Goal: Task Accomplishment & Management: Manage account settings

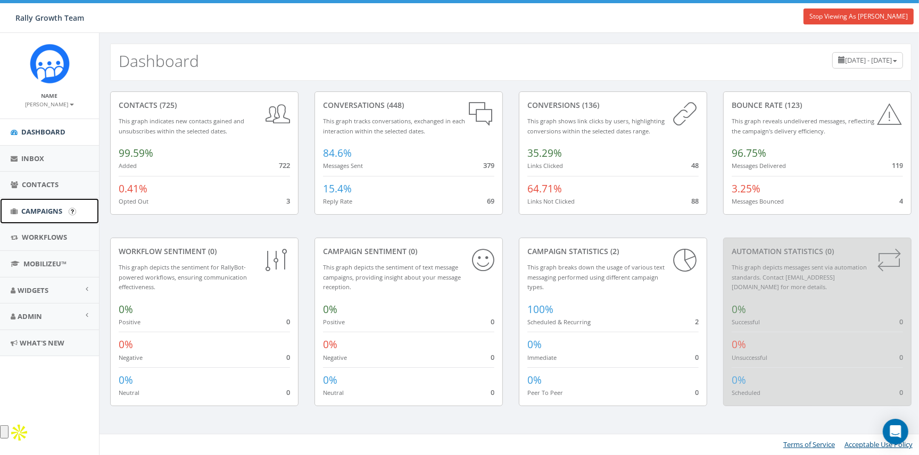
click at [37, 210] on span "Campaigns" at bounding box center [41, 211] width 41 height 10
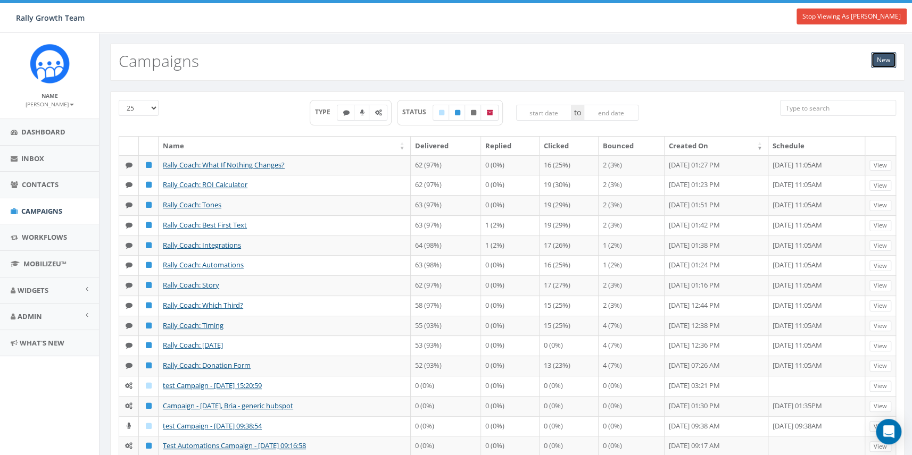
click at [883, 60] on link "New" at bounding box center [883, 60] width 25 height 16
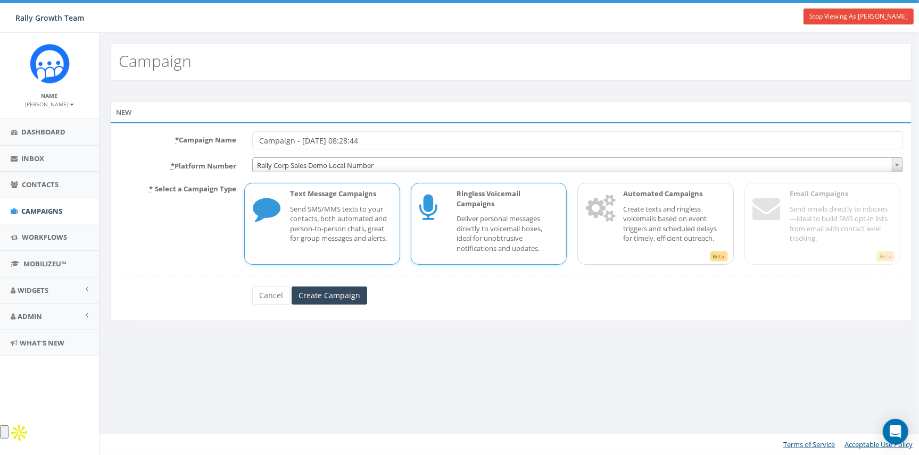
click at [471, 218] on p "Deliver personal messages directly to voicemail boxes, ideal for unobtrusive no…" at bounding box center [507, 233] width 102 height 39
click at [339, 305] on div "* Campaign Name Campaign - 10/09/2025, 08:28:44 * Platform Number Rally Corp Sa…" at bounding box center [510, 221] width 801 height 198
click at [309, 296] on input "Create Campaign" at bounding box center [329, 296] width 76 height 18
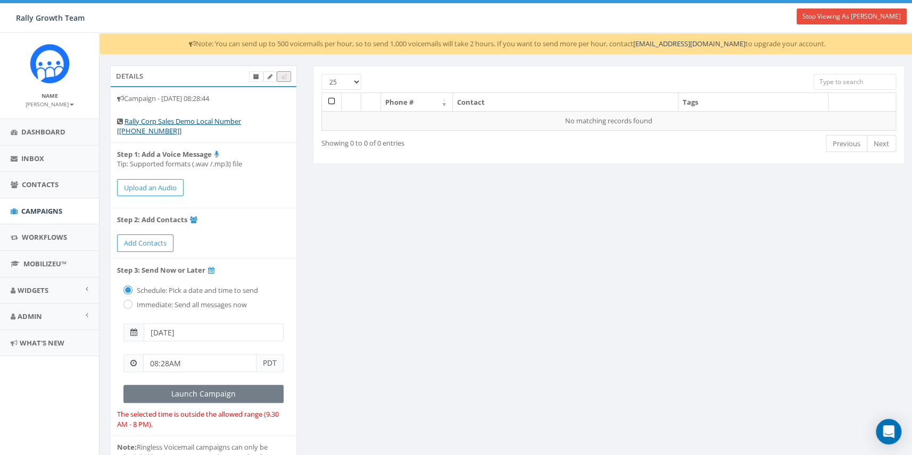
drag, startPoint x: 197, startPoint y: 43, endPoint x: 889, endPoint y: 41, distance: 692.5
click at [889, 41] on div "Note: You can send up to 500 voicemails per hour, so to send 1,000 voicemails w…" at bounding box center [506, 44] width 815 height 22
click at [455, 237] on div "Details Campaign - 10/09/2025, 08:28:44 Rally Corp Sales Demo Local Number [+1 …" at bounding box center [507, 288] width 810 height 447
click at [18, 240] on link "Workflows" at bounding box center [49, 237] width 99 height 26
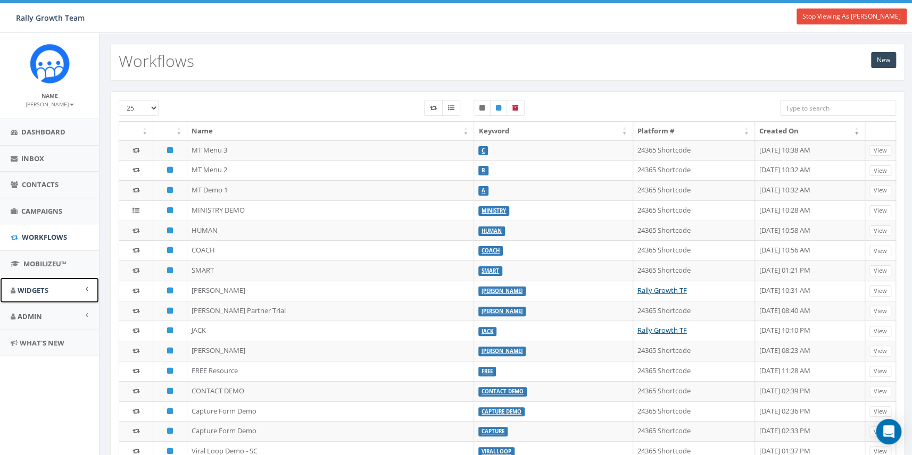
click at [31, 293] on span "Widgets" at bounding box center [33, 291] width 31 height 10
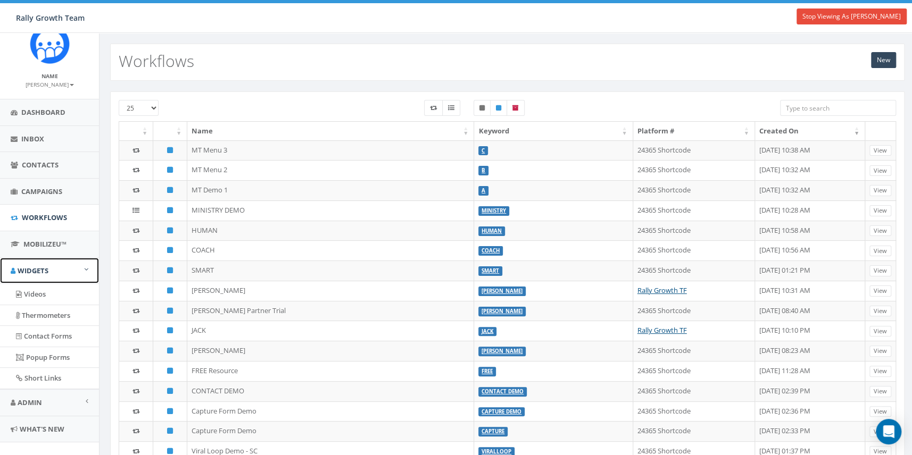
scroll to position [35, 0]
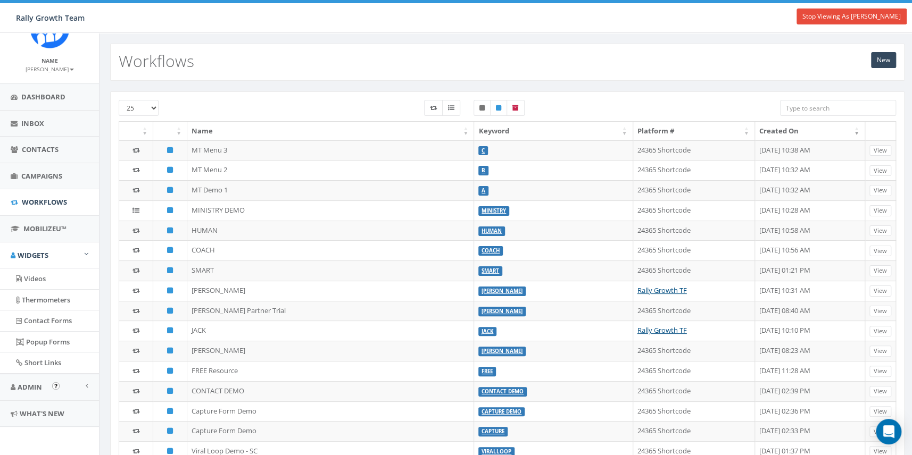
click at [55, 384] on img "Open In-App Guide" at bounding box center [55, 385] width 7 height 7
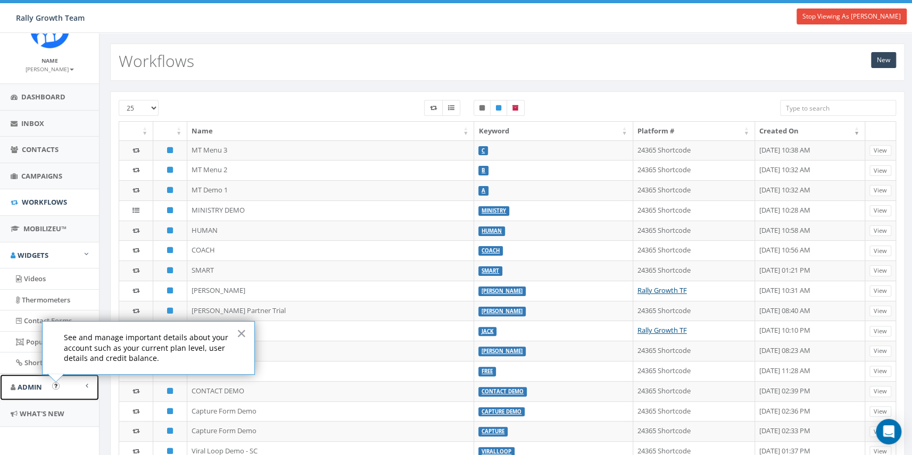
click at [37, 384] on span "Admin" at bounding box center [30, 387] width 24 height 10
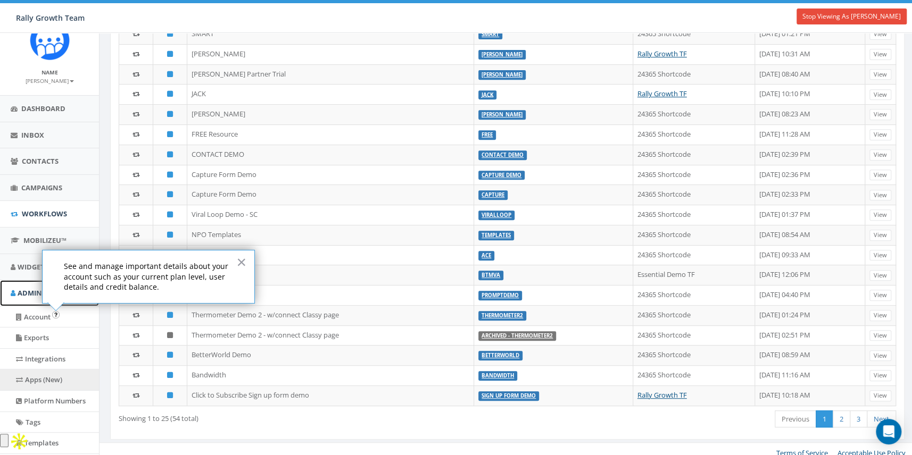
scroll to position [0, 0]
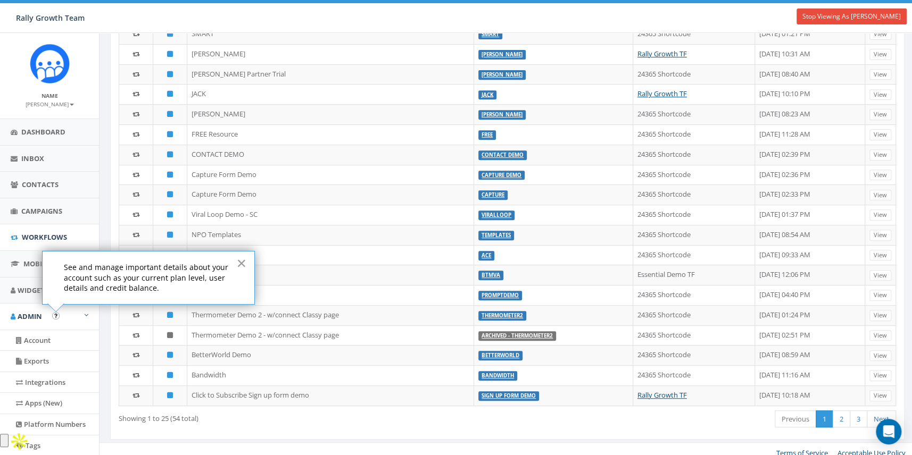
click at [236, 261] on button "×" at bounding box center [241, 263] width 10 height 17
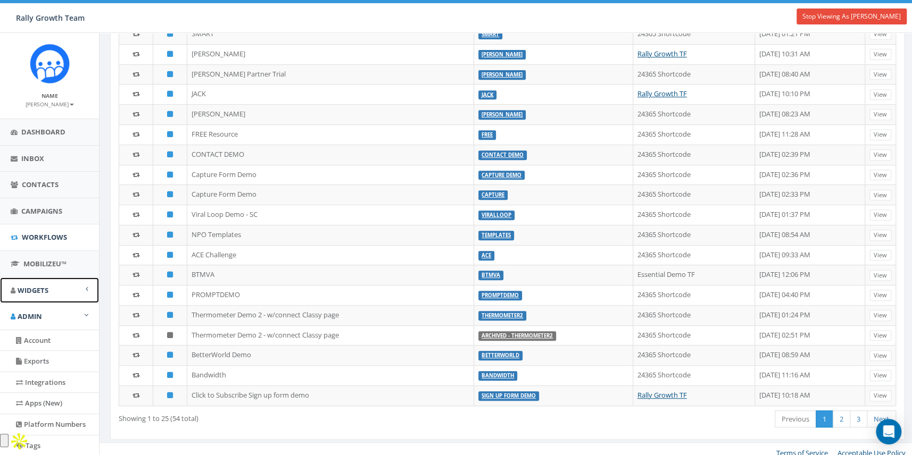
click at [31, 294] on span "Widgets" at bounding box center [33, 291] width 31 height 10
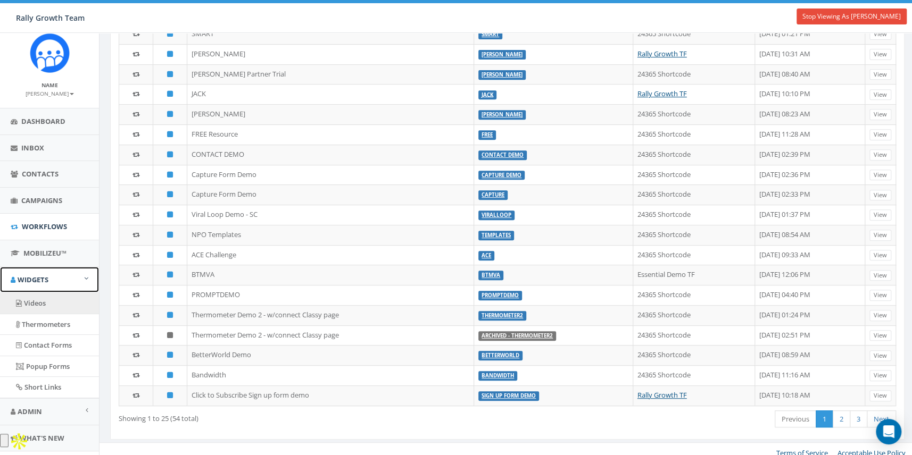
scroll to position [35, 0]
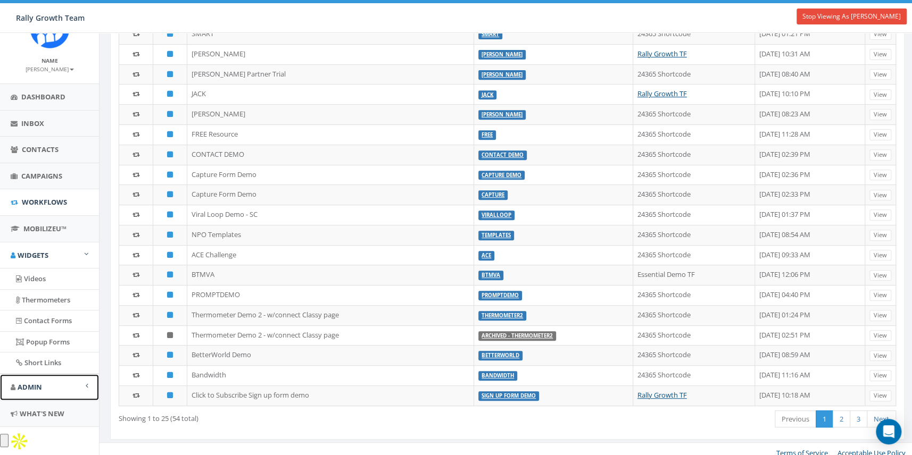
click at [39, 383] on span "Admin" at bounding box center [30, 387] width 24 height 10
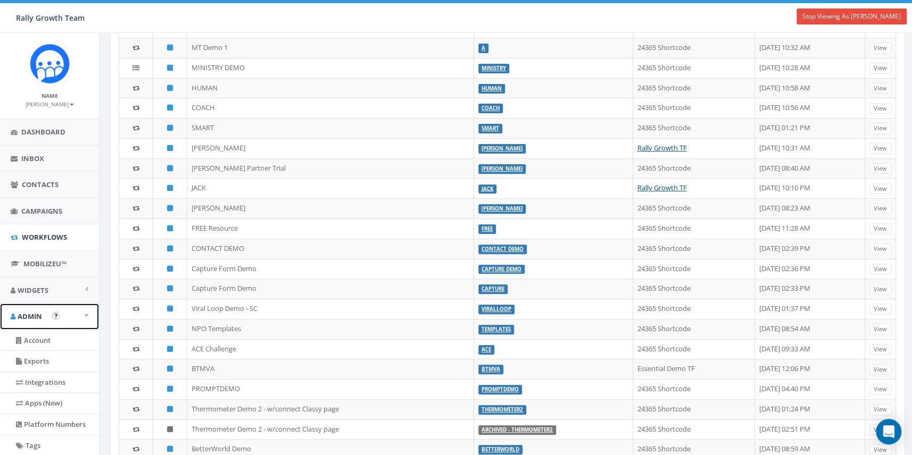
scroll to position [134, 0]
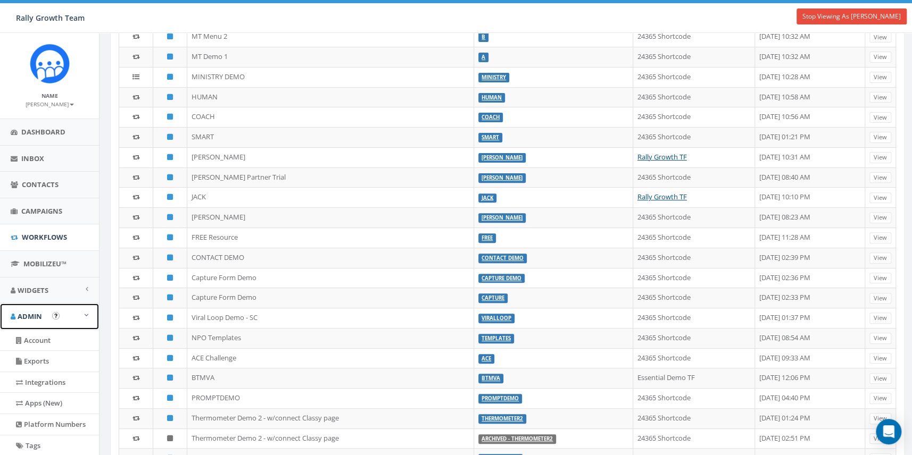
click at [27, 317] on span "Admin" at bounding box center [30, 317] width 24 height 10
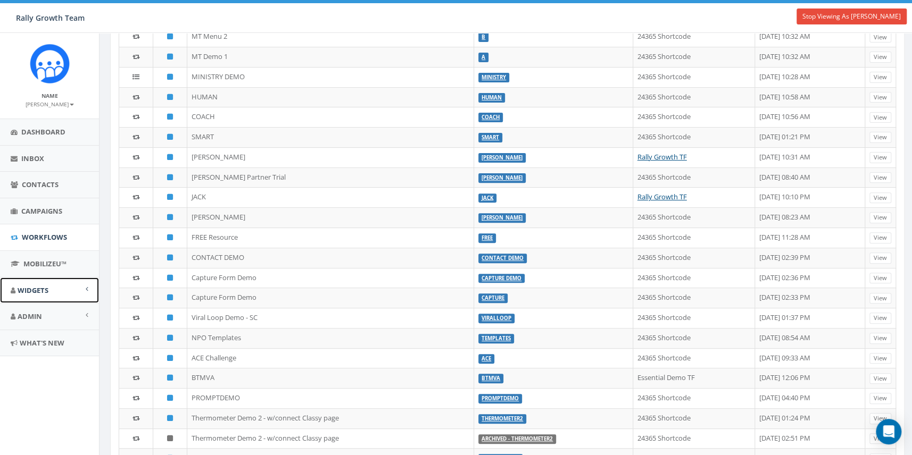
click at [34, 288] on span "Widgets" at bounding box center [33, 291] width 31 height 10
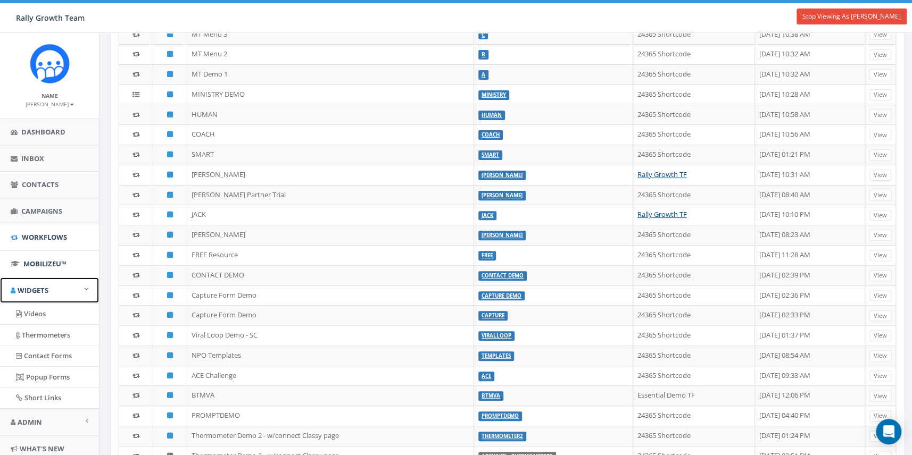
scroll to position [0, 0]
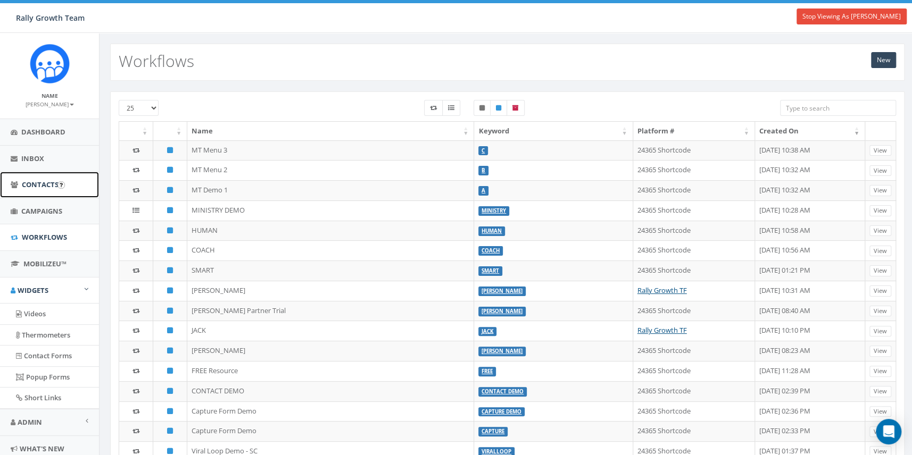
click at [56, 187] on span "Contacts" at bounding box center [40, 185] width 37 height 10
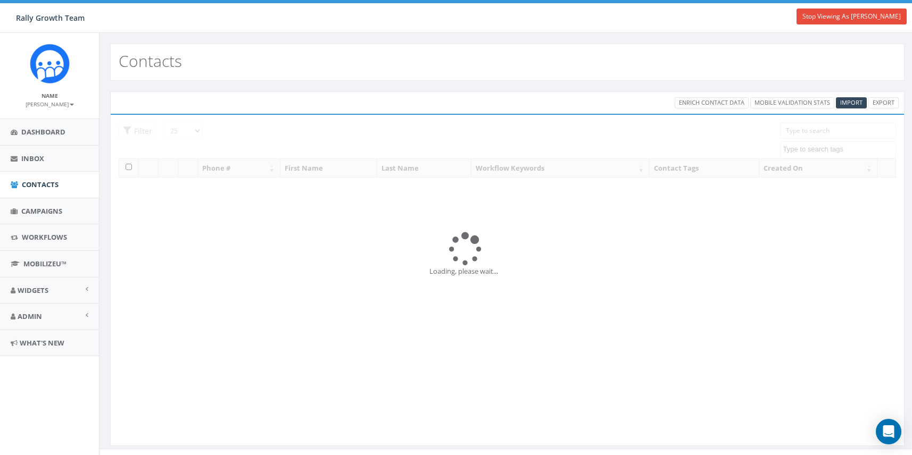
select select
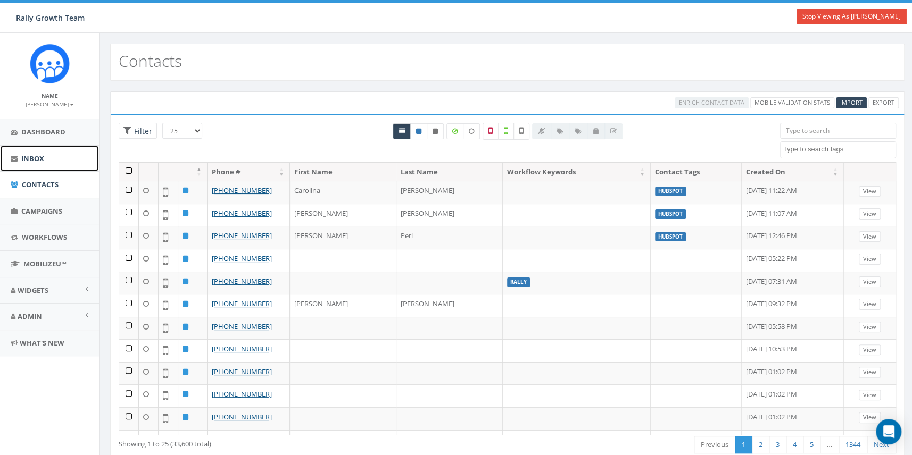
click at [32, 157] on span "Inbox" at bounding box center [32, 159] width 23 height 10
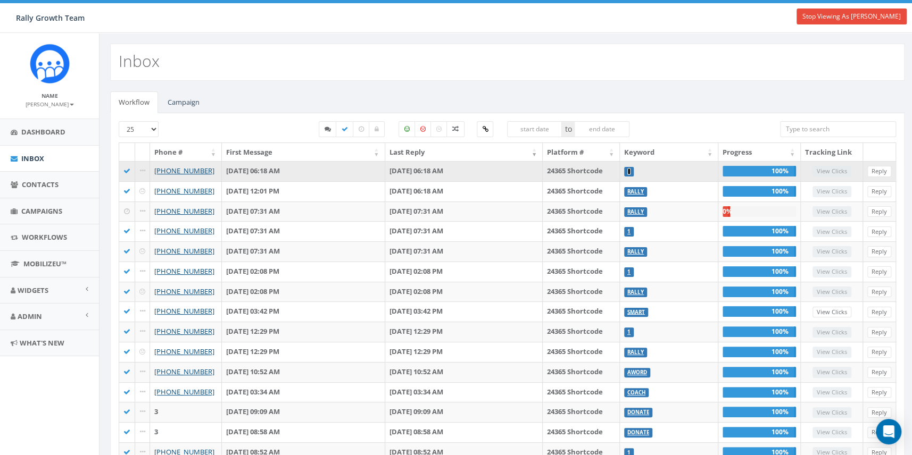
click at [630, 171] on link "1" at bounding box center [628, 171] width 3 height 7
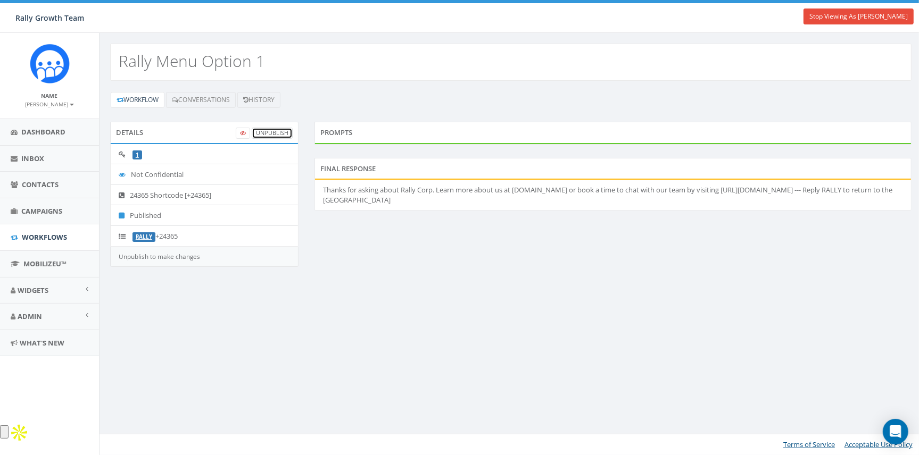
click at [264, 133] on link "UnPublish" at bounding box center [272, 133] width 41 height 11
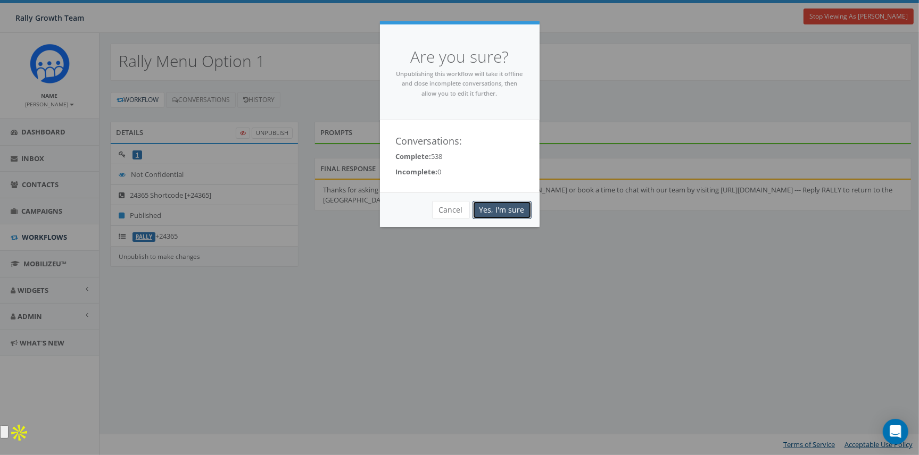
click at [502, 206] on link "Yes, I'm sure" at bounding box center [501, 210] width 59 height 18
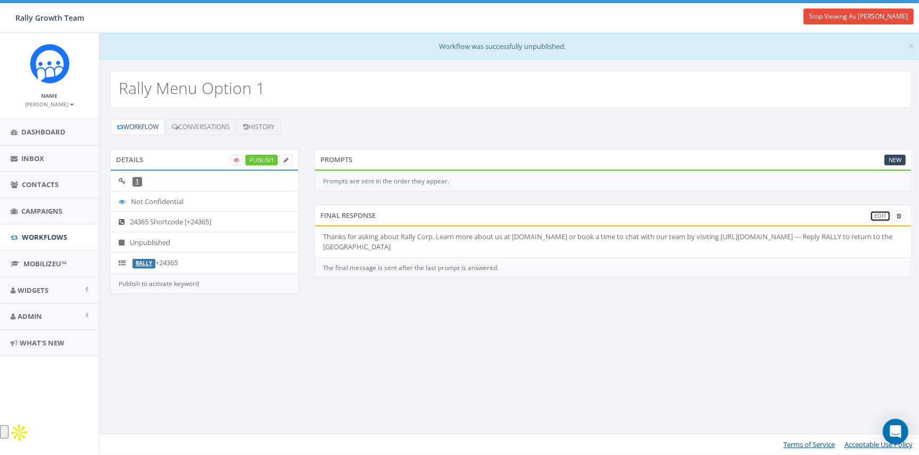
click at [880, 216] on link "Edit" at bounding box center [880, 216] width 21 height 11
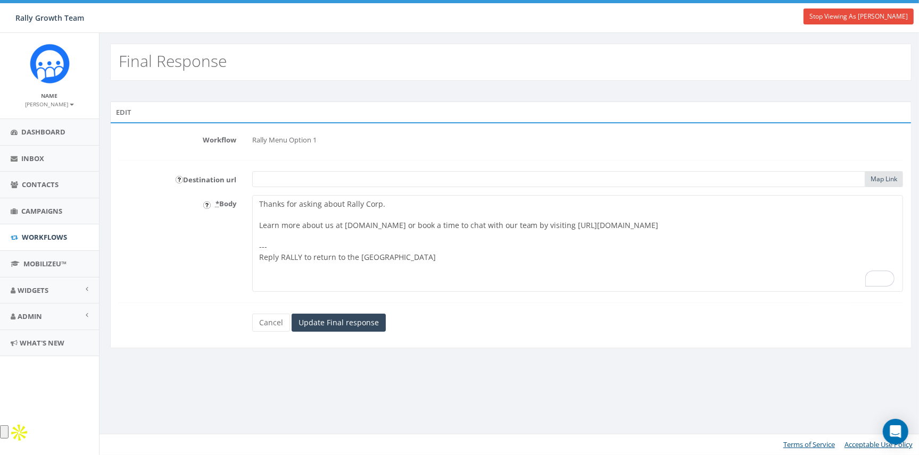
drag, startPoint x: 557, startPoint y: 226, endPoint x: 642, endPoint y: 225, distance: 85.1
click at [642, 225] on textarea "Thanks for asking about Rally Corp. Learn more about us at rallycorp.com or boo…" at bounding box center [577, 243] width 651 height 97
type textarea "Thanks for asking about Rally Corp. Learn more about us at [DOMAIN_NAME] or boo…"
click at [347, 321] on input "Update Final response" at bounding box center [338, 323] width 94 height 18
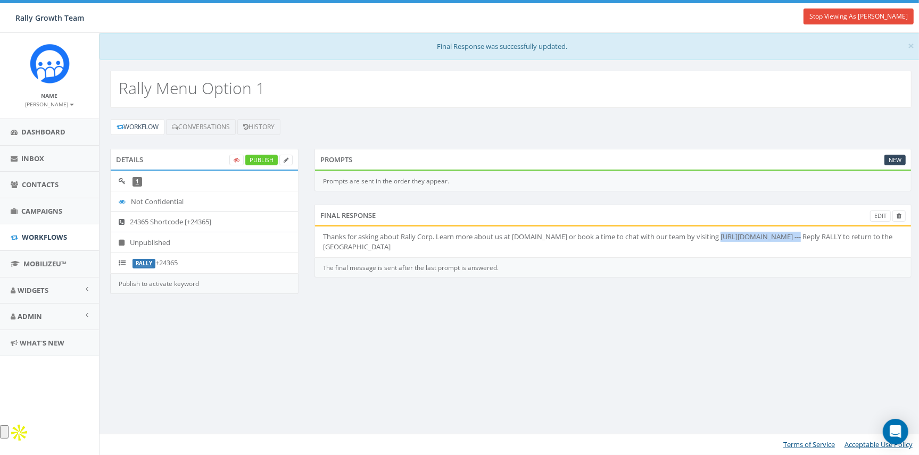
copy li "[URL][DOMAIN_NAME]"
drag, startPoint x: 715, startPoint y: 234, endPoint x: 794, endPoint y: 235, distance: 78.7
click at [794, 235] on li "Thanks for asking about Rally Corp. Learn more about us at [DOMAIN_NAME] or boo…" at bounding box center [613, 242] width 596 height 30
click at [555, 323] on div "× Final Response was successfully updated. Rally Menu Option 1 Workflow Convers…" at bounding box center [510, 244] width 823 height 422
click at [29, 296] on link "Widgets" at bounding box center [49, 291] width 99 height 26
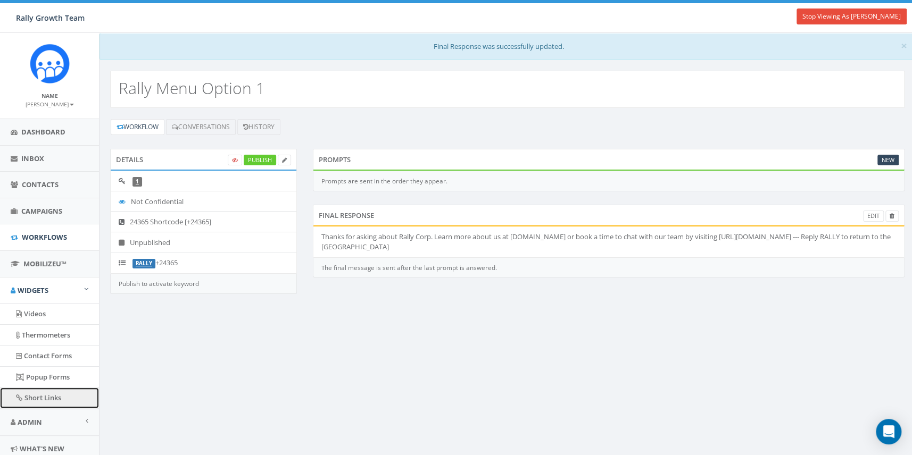
click at [37, 393] on link "Short Links" at bounding box center [49, 398] width 99 height 21
click at [868, 213] on link "Edit" at bounding box center [873, 216] width 21 height 11
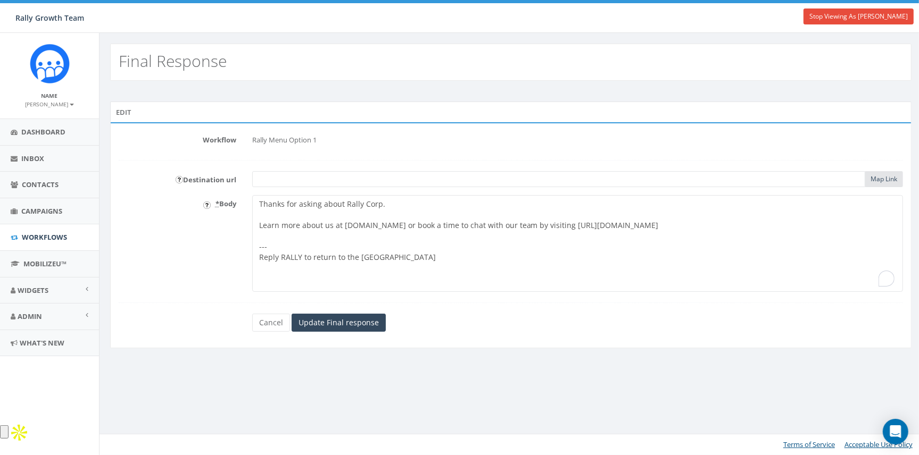
drag, startPoint x: 557, startPoint y: 227, endPoint x: 730, endPoint y: 229, distance: 173.4
click at [730, 229] on textarea "Thanks for asking about Rally Corp. Learn more about us at rallycorp.com or boo…" at bounding box center [577, 243] width 651 height 97
paste textarea "schedule-"
type textarea "Thanks for asking about Rally Corp. Learn more about us at [DOMAIN_NAME] or boo…"
click at [309, 317] on input "Update Final response" at bounding box center [338, 323] width 94 height 18
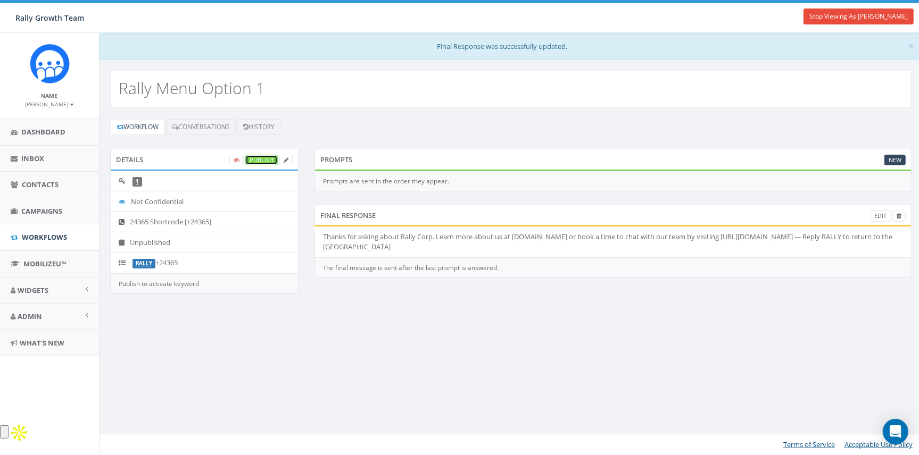
click at [255, 158] on link "Publish" at bounding box center [261, 160] width 32 height 11
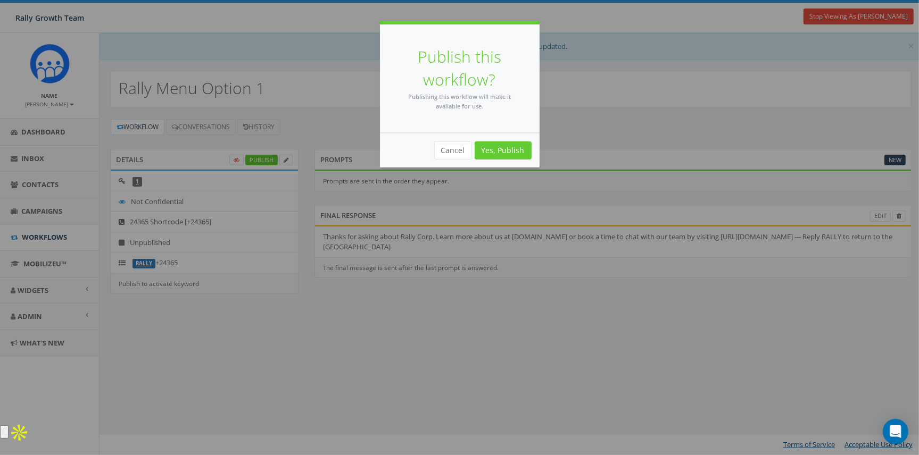
click at [497, 138] on div "Cancel Yes, Publish" at bounding box center [460, 150] width 160 height 35
click at [497, 151] on link "Yes, Publish" at bounding box center [502, 150] width 57 height 18
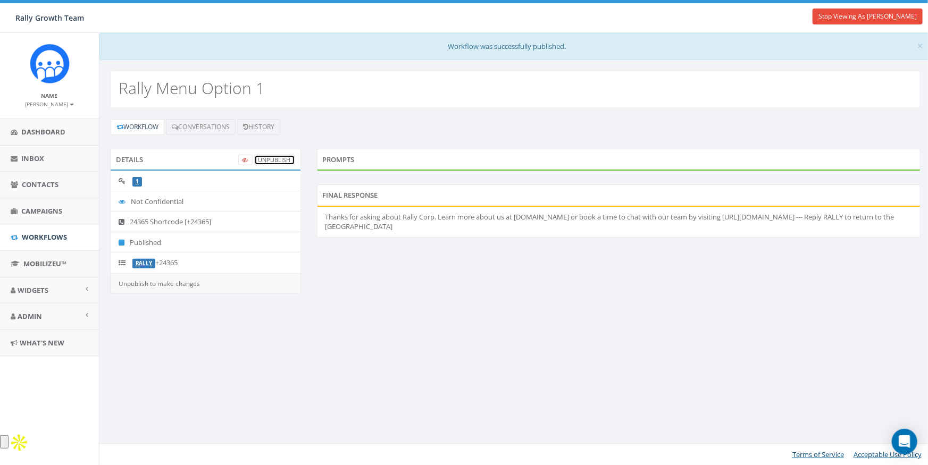
click at [277, 156] on link "UnPublish" at bounding box center [274, 160] width 41 height 11
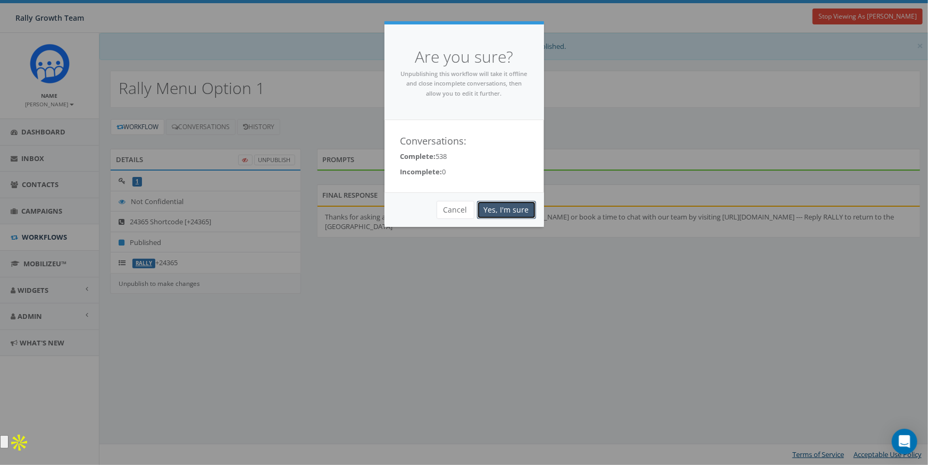
click at [512, 207] on link "Yes, I'm sure" at bounding box center [506, 210] width 59 height 18
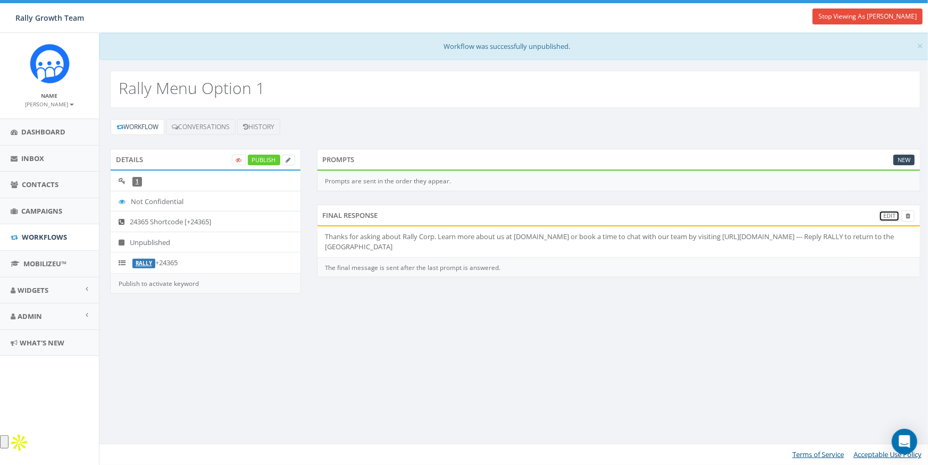
click at [888, 213] on link "Edit" at bounding box center [889, 216] width 21 height 11
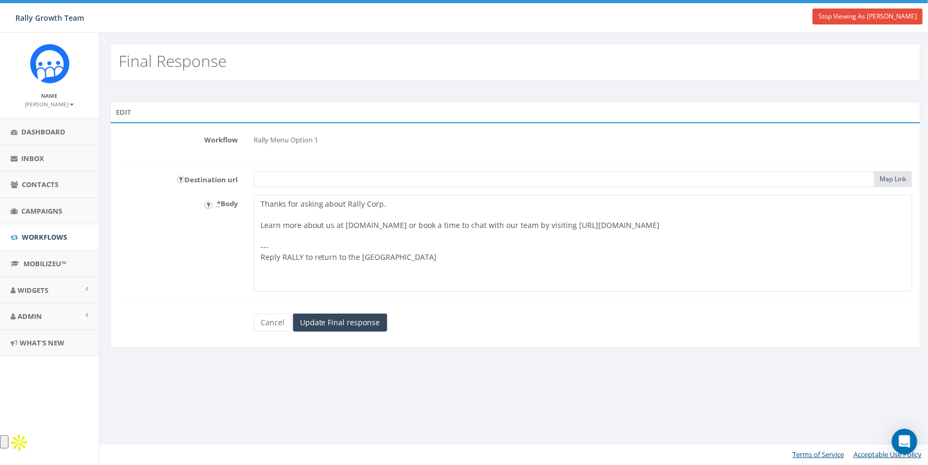
click at [560, 222] on textarea "Thanks for asking about Rally Corp. Learn more about us at [DOMAIN_NAME] or boo…" at bounding box center [583, 243] width 658 height 97
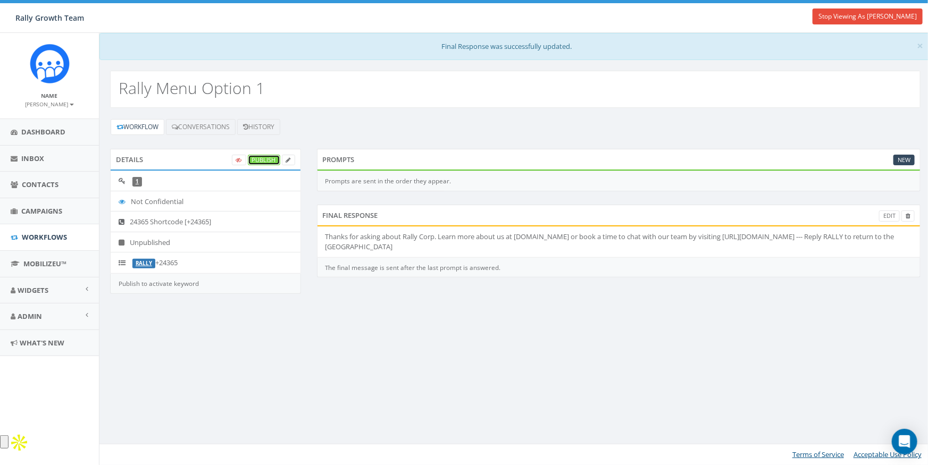
click at [258, 159] on link "Publish" at bounding box center [264, 160] width 32 height 11
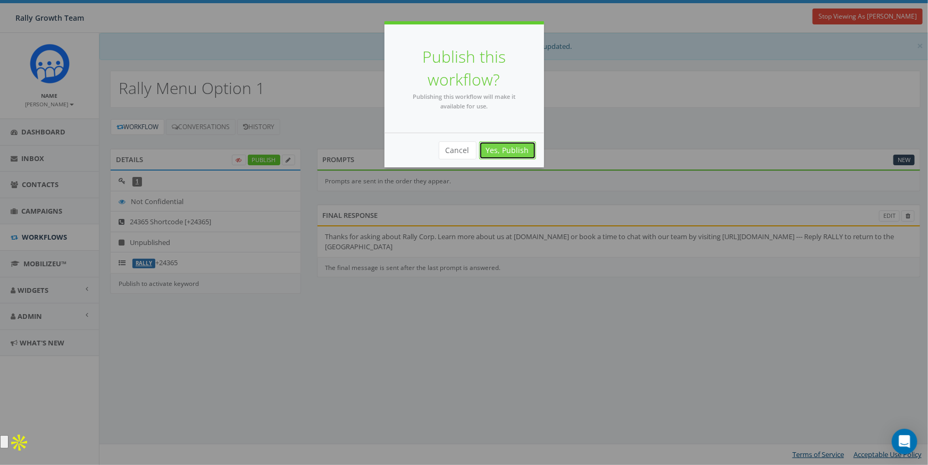
click at [489, 148] on link "Yes, Publish" at bounding box center [507, 150] width 57 height 18
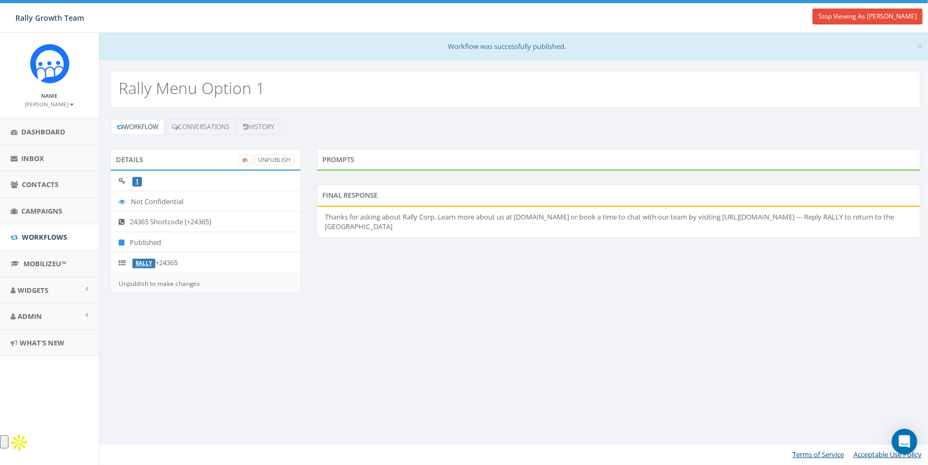
click at [551, 289] on div "Details UnPublish 1 Not Confidential 24365 Shortcode [+24365] Published RALLY +…" at bounding box center [515, 228] width 827 height 159
click at [38, 178] on link "Contacts" at bounding box center [49, 185] width 99 height 26
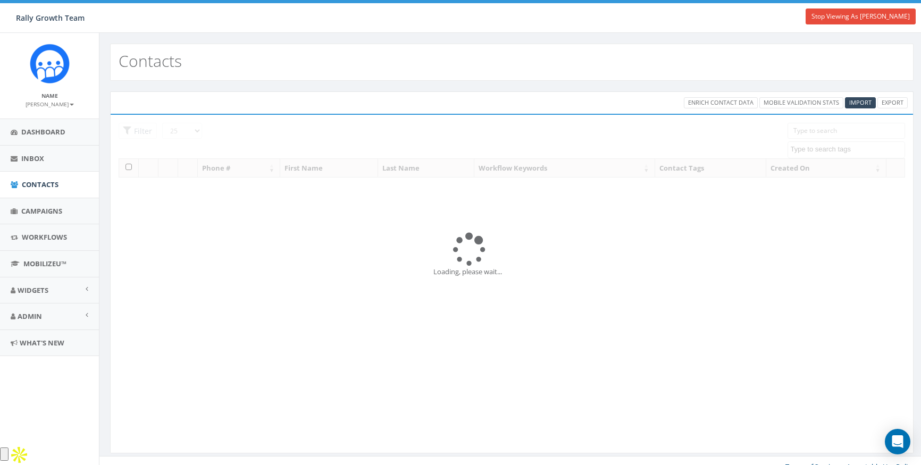
select select
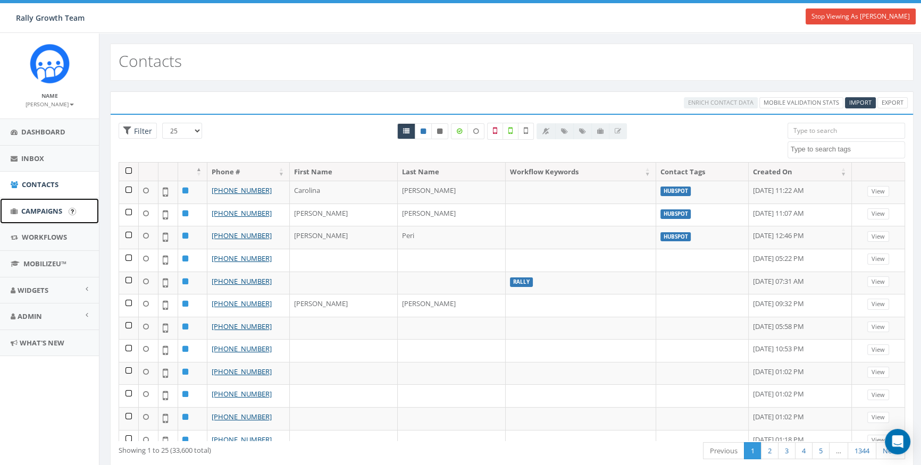
click at [36, 212] on span "Campaigns" at bounding box center [41, 211] width 41 height 10
